Goal: Information Seeking & Learning: Learn about a topic

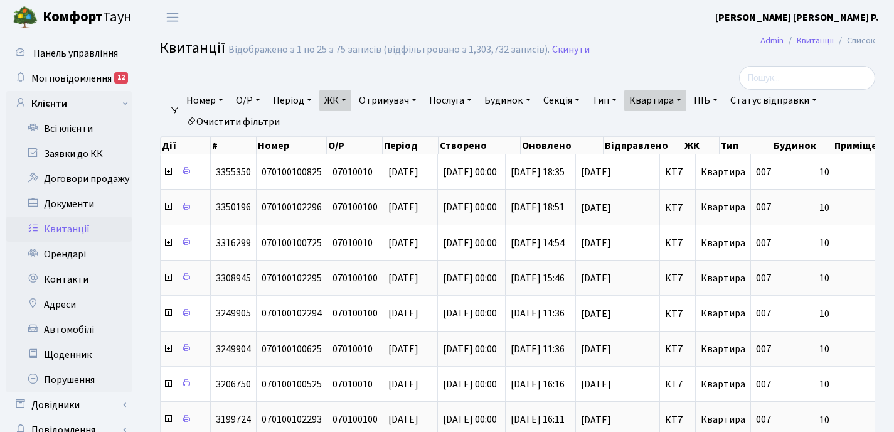
select select "25"
click at [686, 99] on link "Квартира" at bounding box center [655, 100] width 62 height 21
type input "1"
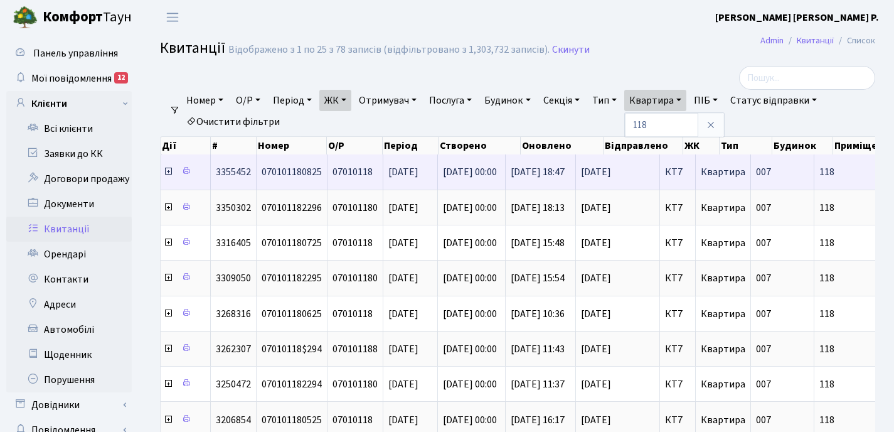
click at [168, 172] on icon at bounding box center [168, 171] width 10 height 10
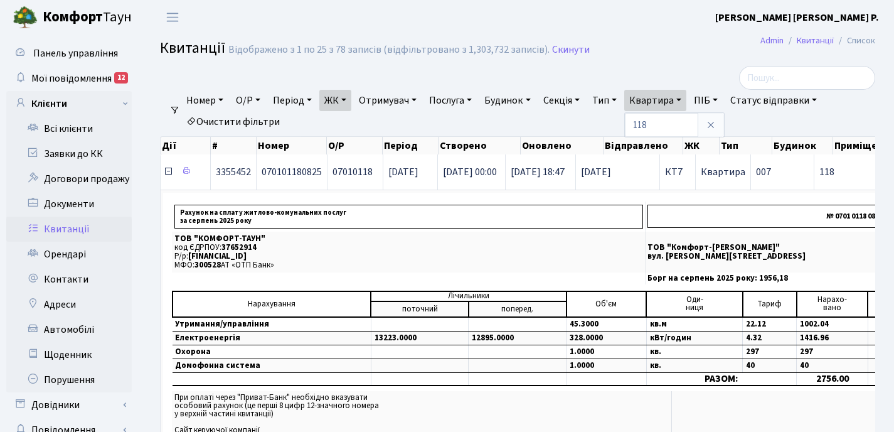
click at [167, 172] on icon at bounding box center [168, 171] width 10 height 10
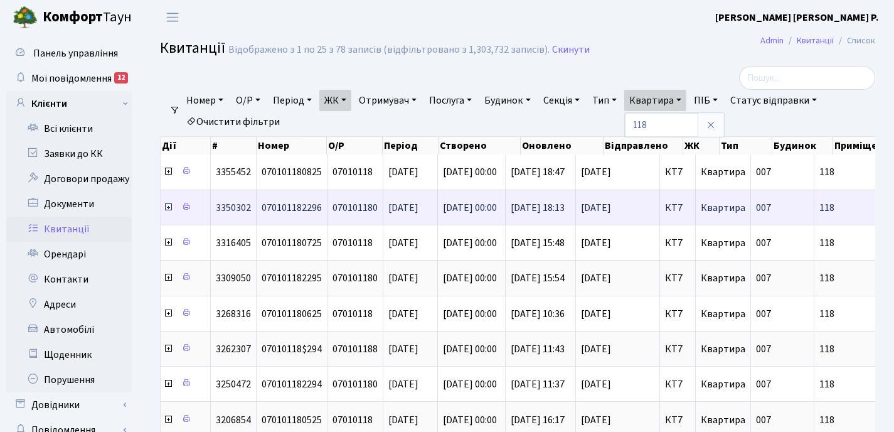
click at [168, 208] on icon at bounding box center [168, 207] width 10 height 10
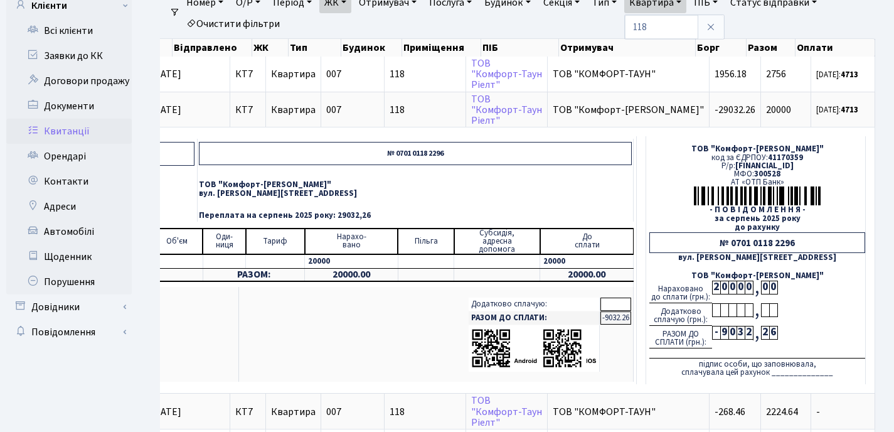
scroll to position [97, 0]
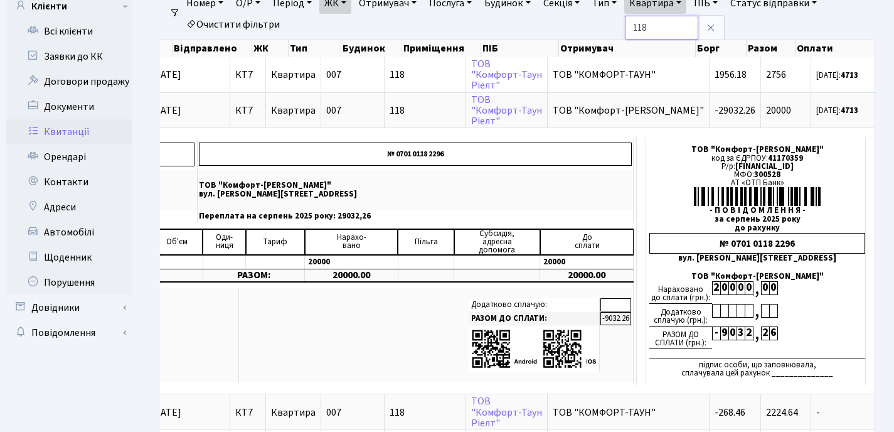
click at [666, 35] on input "118" at bounding box center [661, 28] width 73 height 24
type input "1"
type input "167"
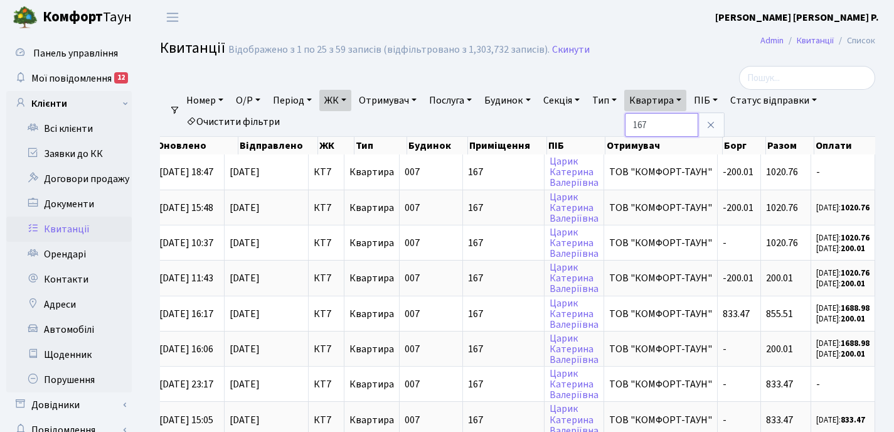
scroll to position [0, 365]
click at [350, 99] on link "ЖК" at bounding box center [335, 100] width 32 height 21
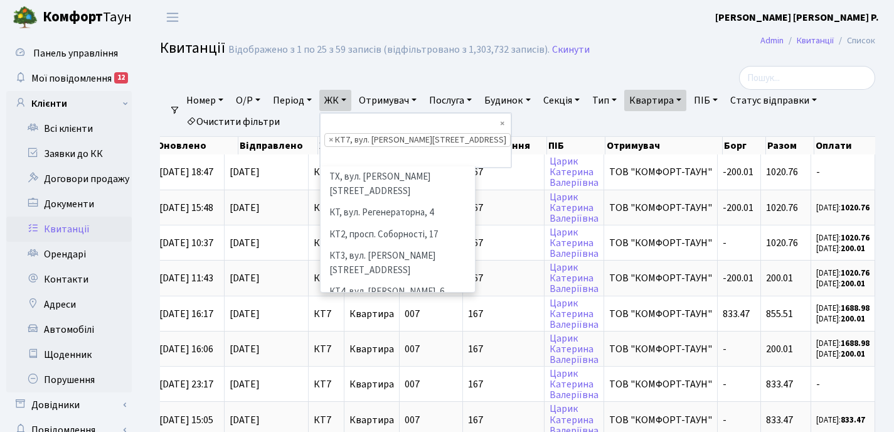
scroll to position [130, 0]
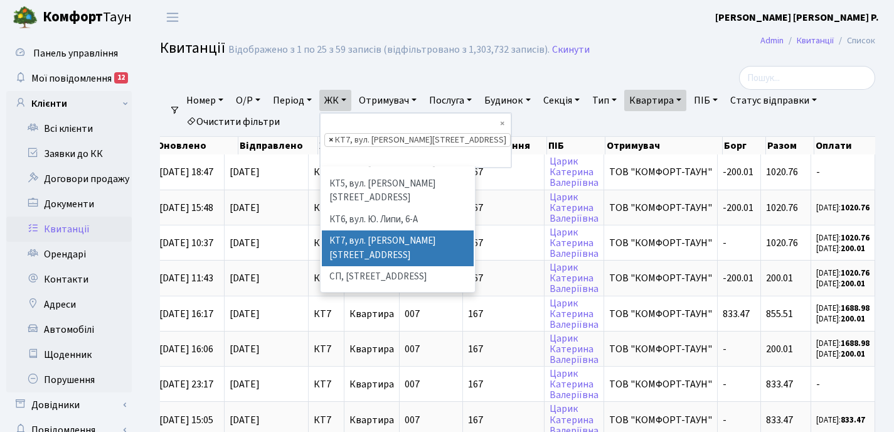
click at [333, 134] on span "×" at bounding box center [331, 140] width 4 height 13
select select
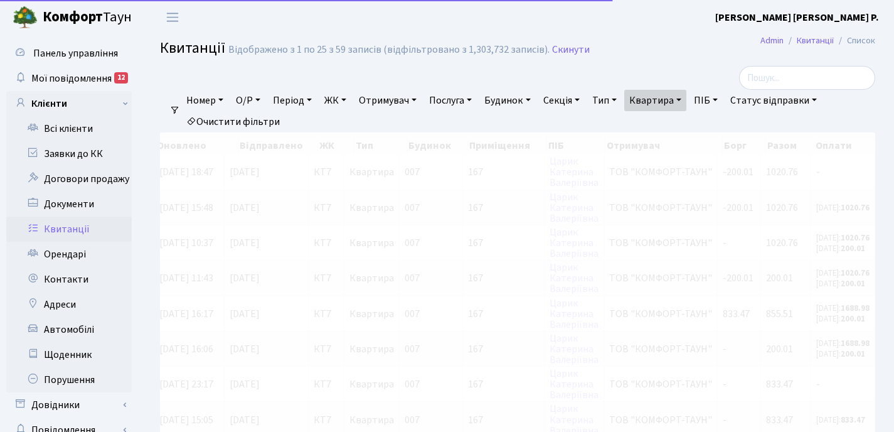
click at [351, 99] on link "ЖК" at bounding box center [335, 100] width 32 height 21
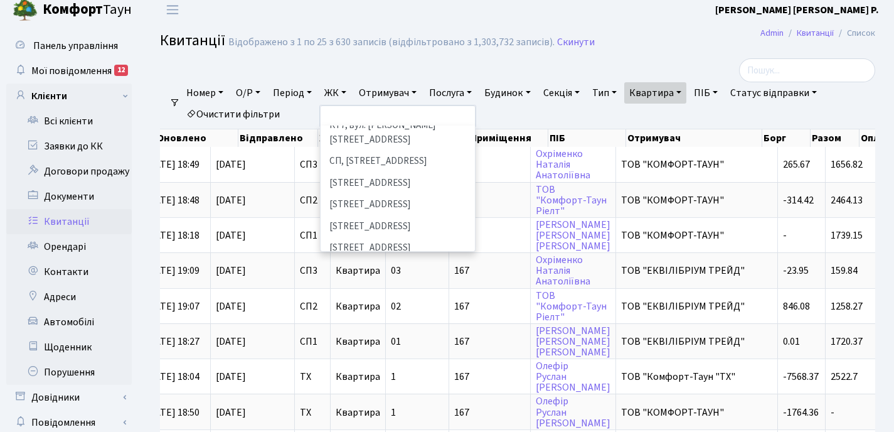
scroll to position [177, 0]
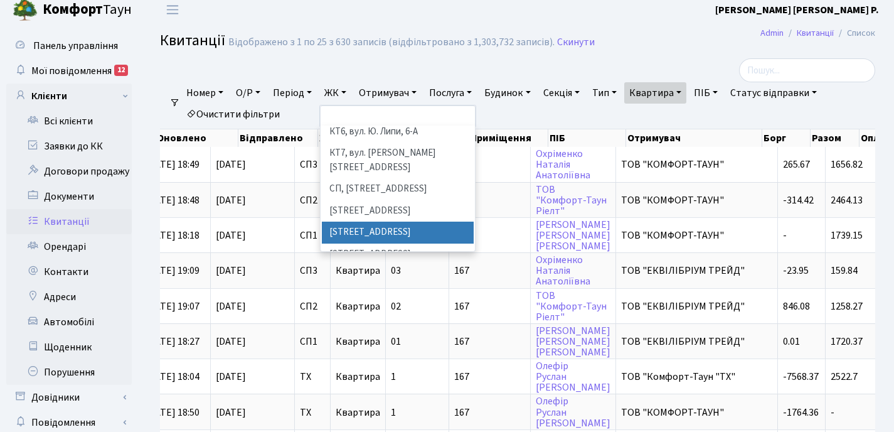
click at [371, 221] on li "[STREET_ADDRESS]" at bounding box center [398, 232] width 152 height 22
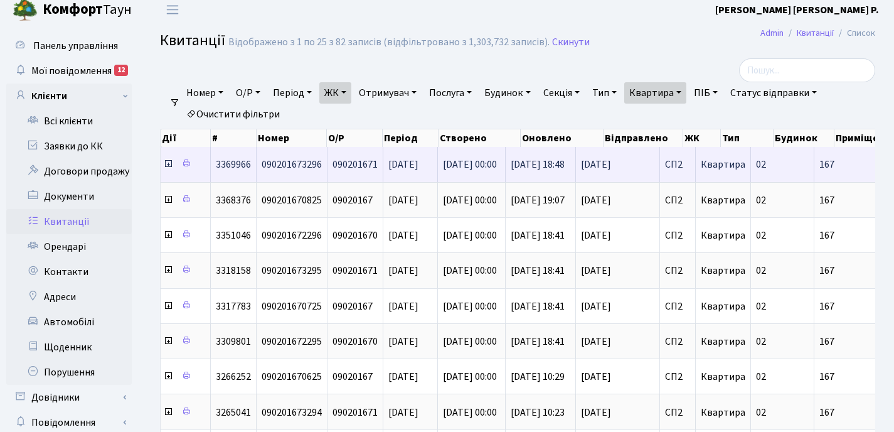
click at [168, 165] on icon at bounding box center [168, 164] width 10 height 10
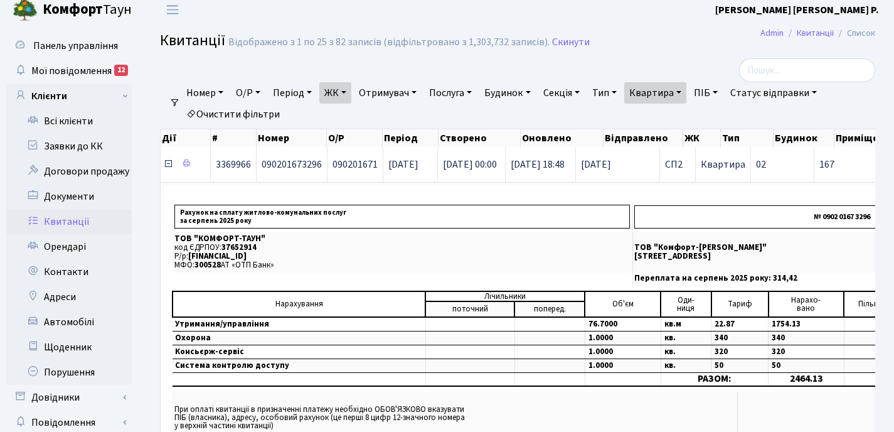
click at [168, 165] on icon at bounding box center [168, 164] width 10 height 10
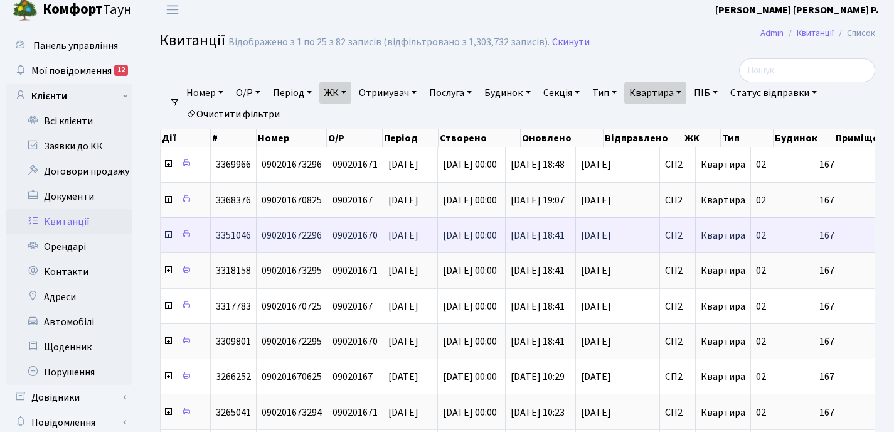
click at [167, 235] on icon at bounding box center [168, 235] width 10 height 10
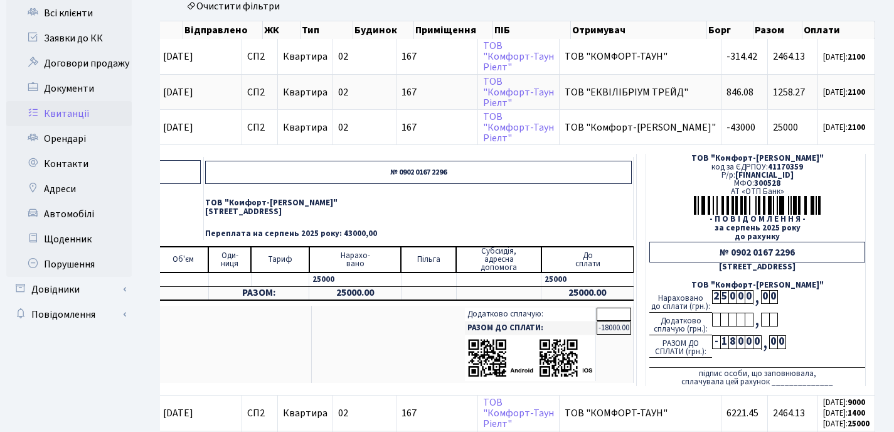
scroll to position [113, 0]
